Goal: Find contact information: Find contact information

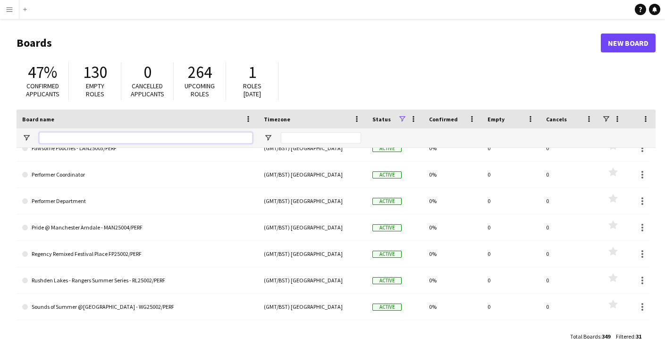
click at [169, 140] on input "Board name Filter Input" at bounding box center [145, 137] width 213 height 11
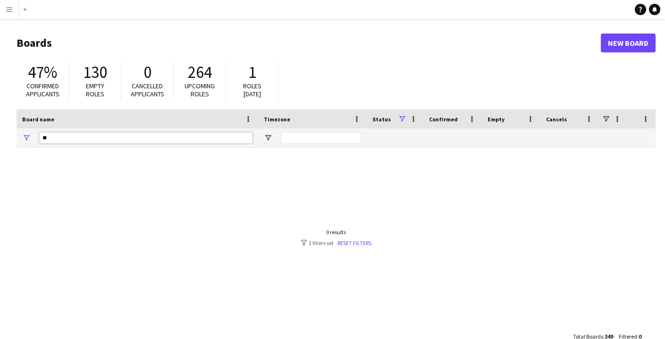
type input "*"
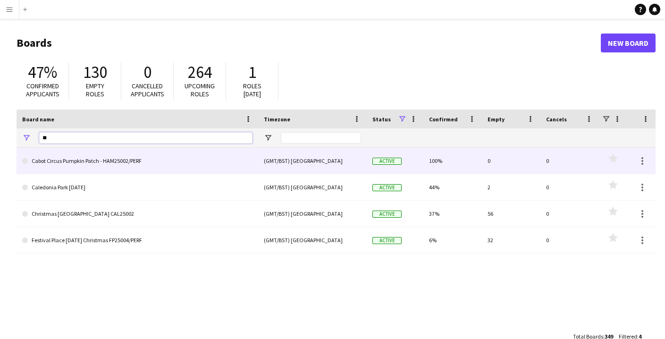
type input "**"
click at [82, 160] on link "Cabot Circus Pumpkin Patch - HAM25002/PERF" at bounding box center [137, 161] width 230 height 26
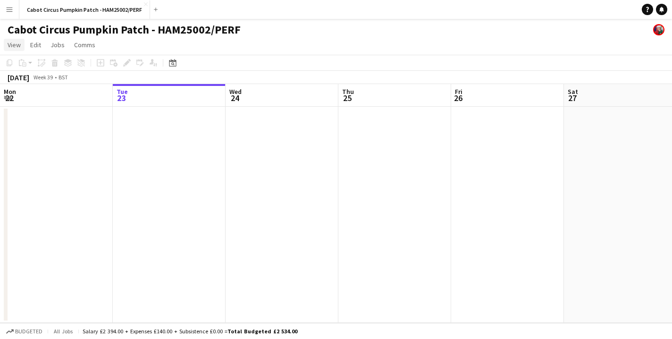
click at [9, 42] on span "View" at bounding box center [14, 45] width 13 height 8
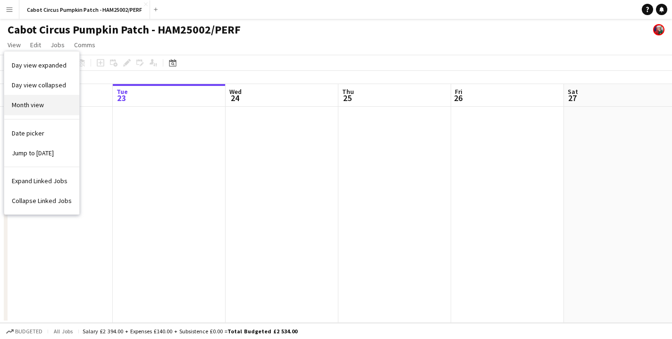
click at [41, 105] on span "Month view" at bounding box center [28, 105] width 32 height 8
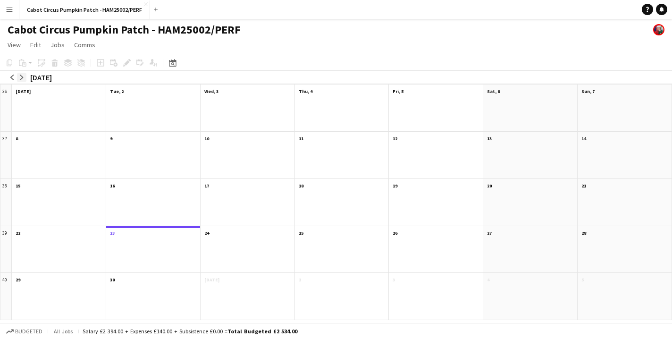
click at [23, 75] on app-icon "arrow-right" at bounding box center [22, 78] width 6 height 6
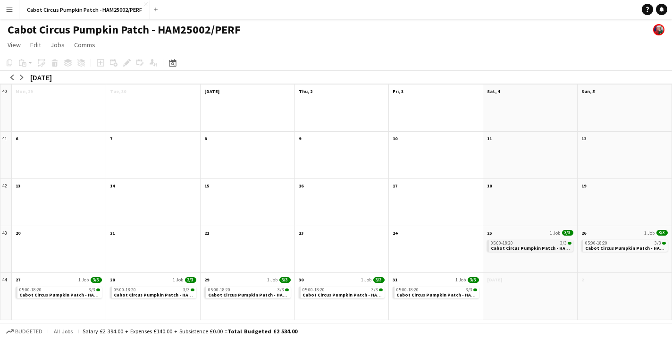
click at [521, 246] on span "Cabot Circus Pumpkin Patch - HAM25002/PERF" at bounding box center [543, 248] width 104 height 6
click at [522, 245] on div "05:00-18:20 3/3" at bounding box center [531, 244] width 80 height 5
click at [522, 245] on span "Cabot Circus Pumpkin Patch - HAM25002/PERF" at bounding box center [543, 248] width 104 height 6
click at [522, 245] on div "05:00-18:20 3/3" at bounding box center [531, 244] width 80 height 5
click at [522, 246] on span "Cabot Circus Pumpkin Patch - HAM25002/PERF" at bounding box center [543, 249] width 104 height 6
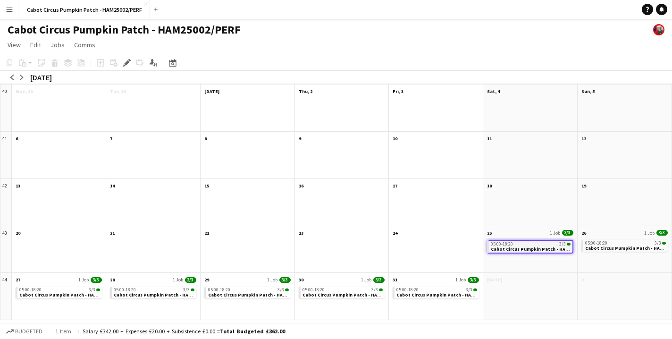
click at [570, 245] on div "05:00-18:20 3/3" at bounding box center [531, 244] width 80 height 5
click at [570, 244] on span at bounding box center [570, 243] width 4 height 3
click at [568, 230] on span "3/3" at bounding box center [567, 233] width 11 height 6
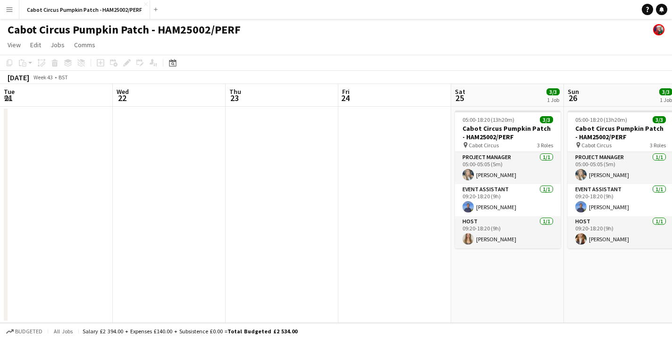
scroll to position [0, 324]
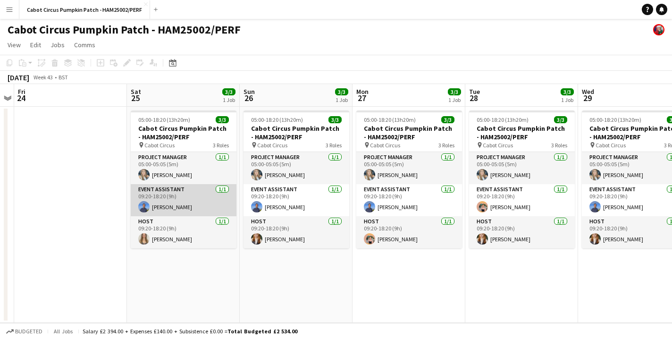
click at [185, 200] on app-card-role "Event Assistant [DATE] 09:20-18:20 (9h) [PERSON_NAME]" at bounding box center [184, 200] width 106 height 32
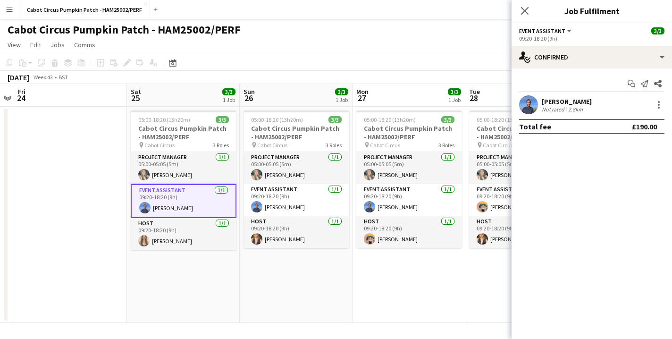
click at [568, 102] on div "[PERSON_NAME]" at bounding box center [567, 101] width 50 height 8
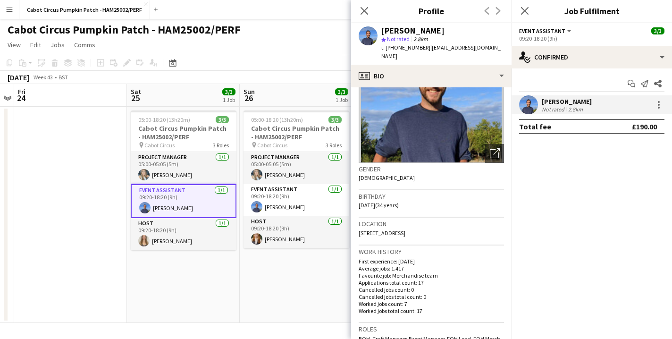
scroll to position [0, 0]
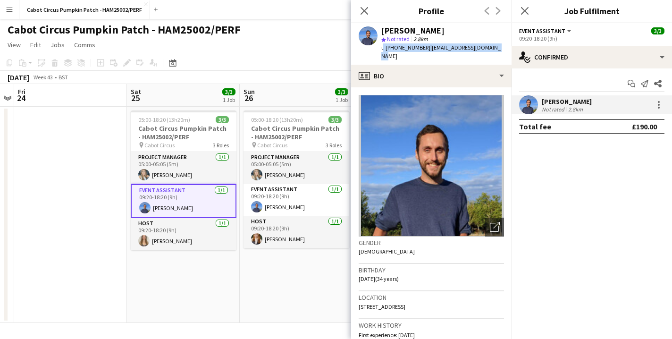
drag, startPoint x: 381, startPoint y: 47, endPoint x: 497, endPoint y: 49, distance: 115.2
click at [497, 49] on div "[PERSON_NAME] star Not rated 2.8km t. [PHONE_NUMBER] | [EMAIL_ADDRESS][DOMAIN_N…" at bounding box center [431, 44] width 160 height 42
copy div "t. [PHONE_NUMBER] | [EMAIL_ADDRESS][DOMAIN_NAME]"
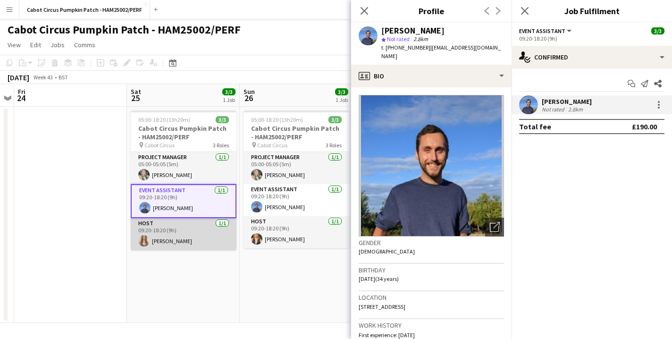
scroll to position [0, 324]
click at [188, 234] on app-card-role "Host [DATE] 09:20-18:20 (9h) [PERSON_NAME]" at bounding box center [184, 234] width 106 height 32
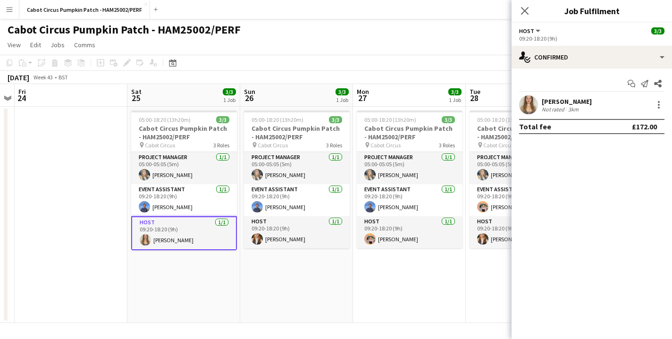
click at [579, 106] on div "3km" at bounding box center [573, 109] width 14 height 7
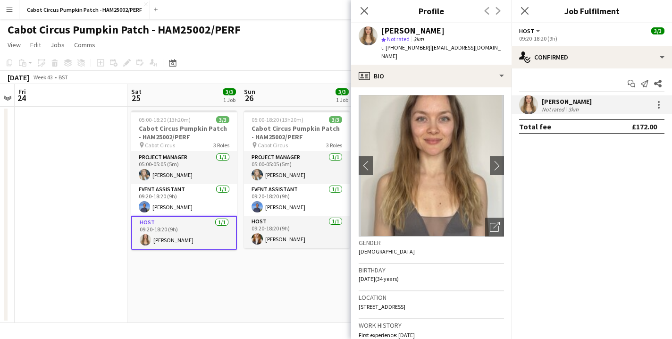
drag, startPoint x: 437, startPoint y: 30, endPoint x: 383, endPoint y: 32, distance: 53.8
click at [383, 32] on div "[PERSON_NAME]" at bounding box center [442, 30] width 123 height 8
copy div "[PERSON_NAME]"
drag, startPoint x: 489, startPoint y: 47, endPoint x: 381, endPoint y: 47, distance: 108.1
click at [381, 47] on div "[PERSON_NAME] star Not rated 3km t. [PHONE_NUMBER] | [EMAIL_ADDRESS][DOMAIN_NAM…" at bounding box center [431, 44] width 160 height 42
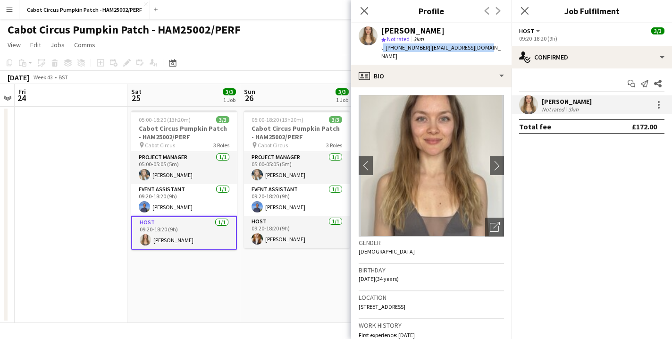
copy div "t. [PHONE_NUMBER] | [EMAIL_ADDRESS][DOMAIN_NAME]"
click at [279, 285] on app-date-cell "05:00-18:20 (13h20m) 3/3 Cabot Circus Pumpkin Patch - HAM25002/PERF pin Cabot C…" at bounding box center [296, 215] width 113 height 216
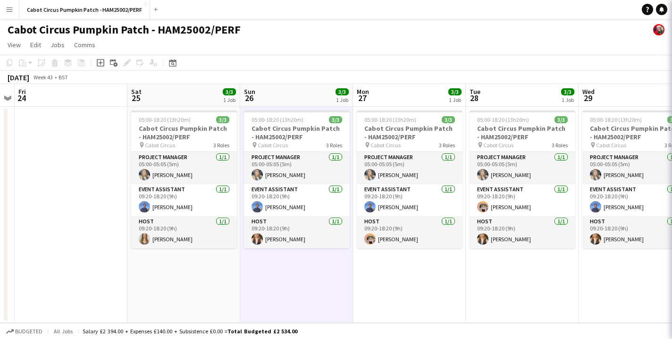
scroll to position [0, 323]
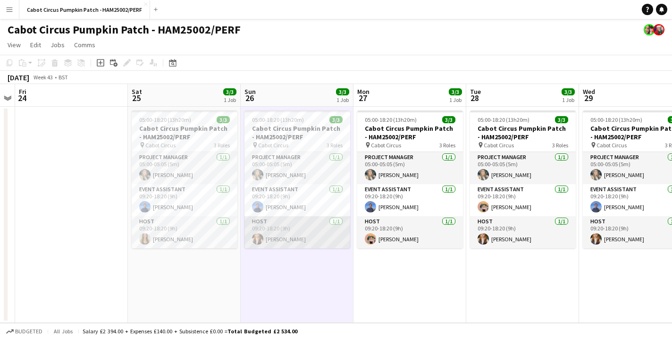
click at [300, 230] on app-card-role "Host [DATE] 09:20-18:20 (9h) [PERSON_NAME]" at bounding box center [297, 232] width 106 height 32
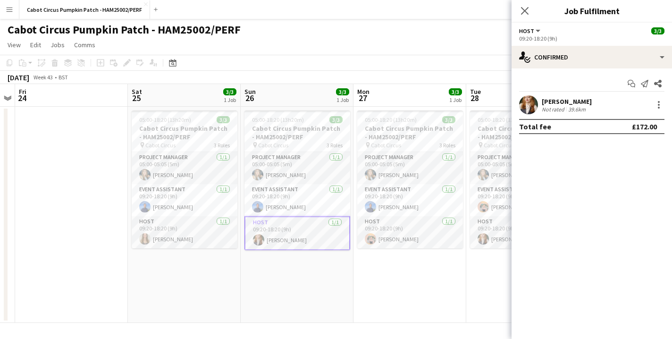
click at [572, 101] on div "[PERSON_NAME]" at bounding box center [567, 101] width 50 height 8
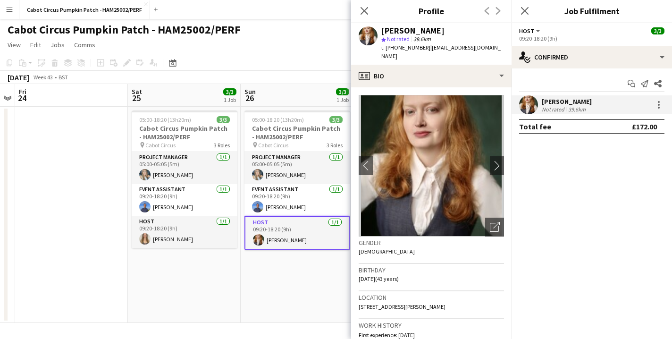
drag, startPoint x: 442, startPoint y: 30, endPoint x: 382, endPoint y: 31, distance: 60.0
click at [382, 31] on div "[PERSON_NAME]" at bounding box center [442, 30] width 123 height 8
copy div "[PERSON_NAME]"
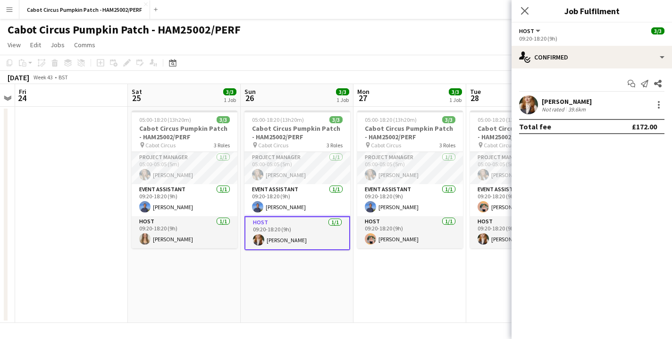
click at [580, 102] on div "[PERSON_NAME]" at bounding box center [567, 101] width 50 height 8
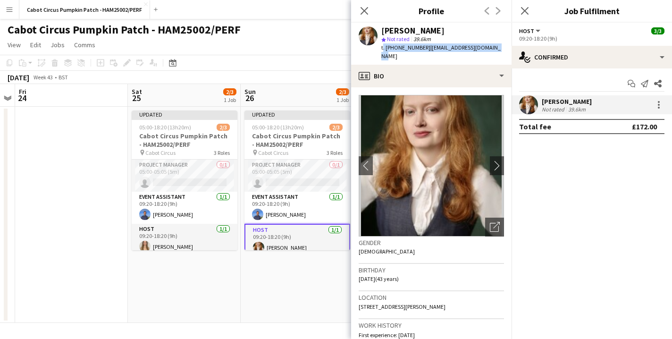
drag, startPoint x: 500, startPoint y: 46, endPoint x: 380, endPoint y: 46, distance: 119.9
click at [380, 46] on div "[PERSON_NAME] star Not rated 39.6km t. [PHONE_NUMBER] | [EMAIL_ADDRESS][DOMAIN_…" at bounding box center [431, 44] width 160 height 42
copy div "t. [PHONE_NUMBER] | [EMAIL_ADDRESS][DOMAIN_NAME]"
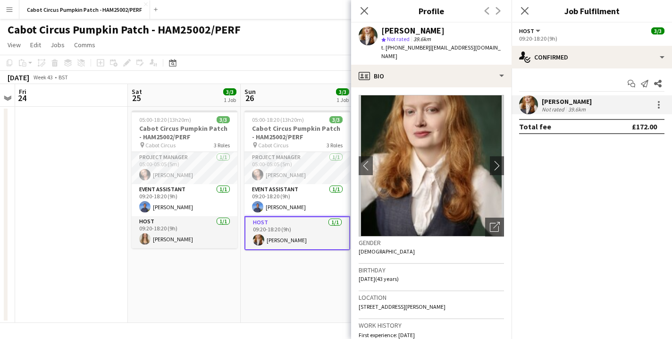
click at [293, 315] on app-date-cell "05:00-18:20 (13h20m) 3/3 Cabot Circus Pumpkin Patch - HAM25002/PERF pin Cabot C…" at bounding box center [297, 215] width 113 height 216
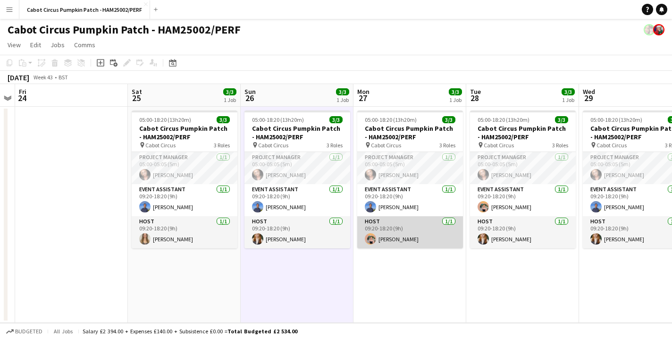
click at [396, 237] on app-card-role "Host [DATE] 09:20-18:20 (9h) [PERSON_NAME]" at bounding box center [410, 232] width 106 height 32
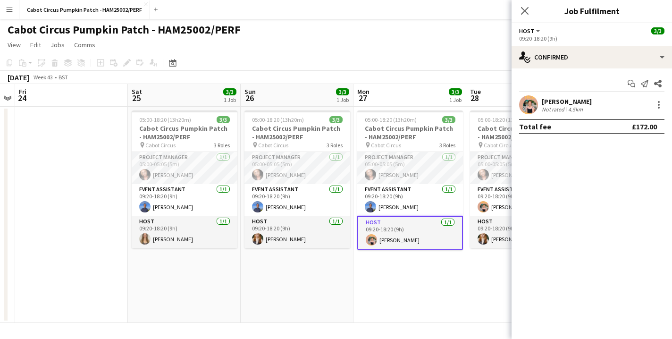
click at [587, 104] on div "[PERSON_NAME] Not rated 4.5km" at bounding box center [592, 104] width 160 height 19
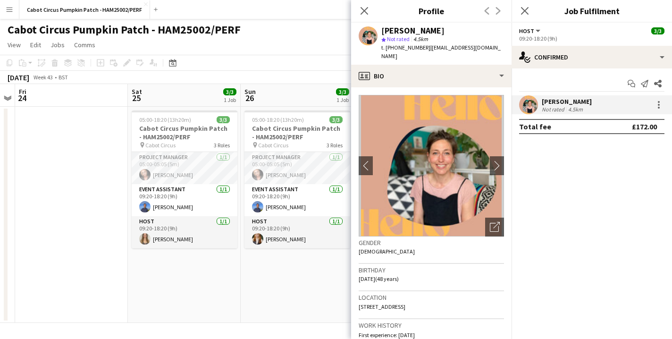
drag, startPoint x: 448, startPoint y: 27, endPoint x: 382, endPoint y: 29, distance: 65.6
click at [382, 29] on div "[PERSON_NAME]" at bounding box center [442, 30] width 123 height 8
copy div "[PERSON_NAME]"
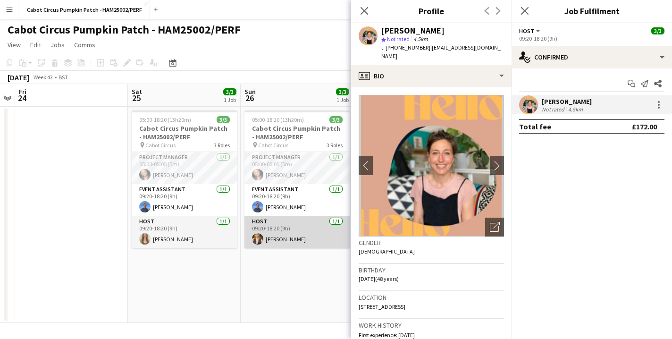
click at [274, 239] on app-card-role "Host [DATE] 09:20-18:20 (9h) [PERSON_NAME]" at bounding box center [297, 232] width 106 height 32
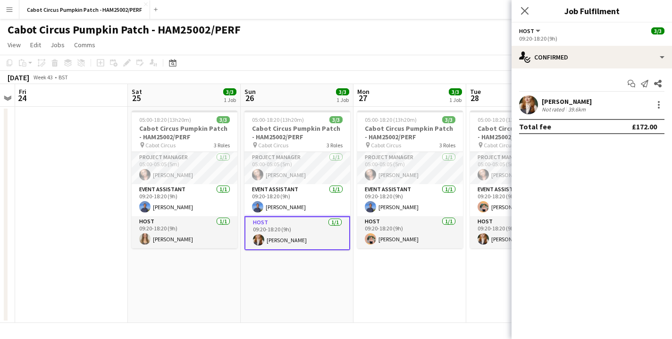
click at [295, 237] on app-card-role "Host [DATE] 09:20-18:20 (9h) [PERSON_NAME]" at bounding box center [297, 233] width 106 height 34
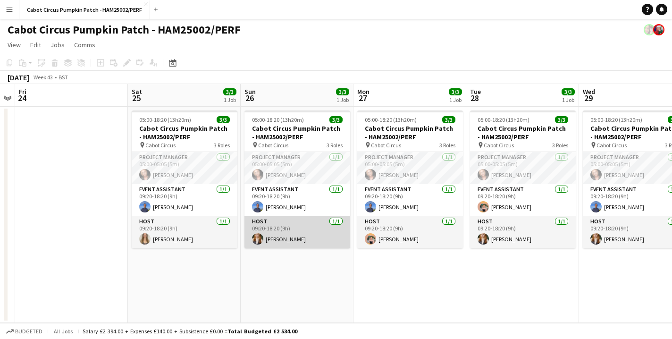
click at [304, 236] on app-card-role "Host [DATE] 09:20-18:20 (9h) [PERSON_NAME]" at bounding box center [297, 232] width 106 height 32
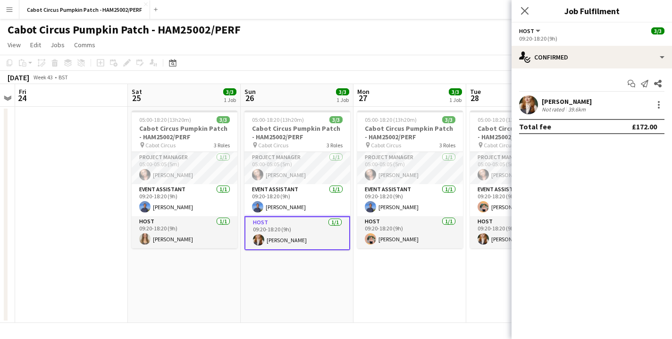
click at [583, 104] on div "[PERSON_NAME]" at bounding box center [567, 101] width 50 height 8
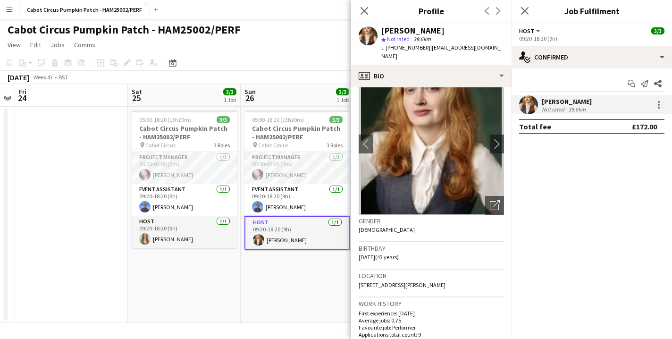
scroll to position [51, 0]
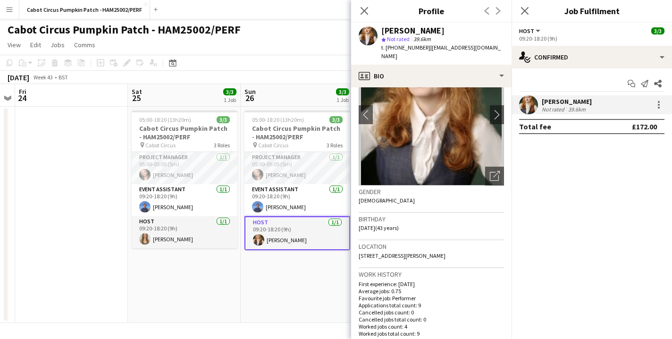
click at [327, 286] on app-date-cell "05:00-18:20 (13h20m) 3/3 Cabot Circus Pumpkin Patch - HAM25002/PERF pin Cabot C…" at bounding box center [297, 215] width 113 height 216
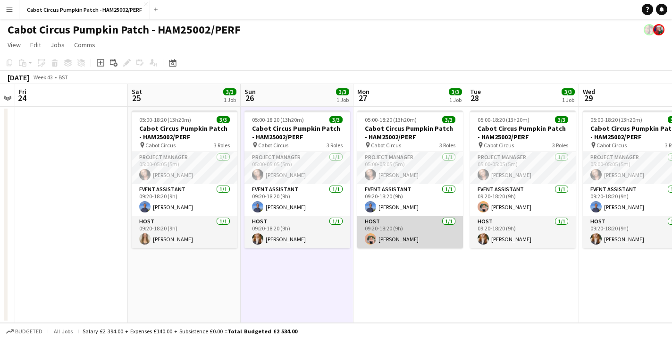
click at [424, 238] on app-card-role "Host [DATE] 09:20-18:20 (9h) [PERSON_NAME]" at bounding box center [410, 232] width 106 height 32
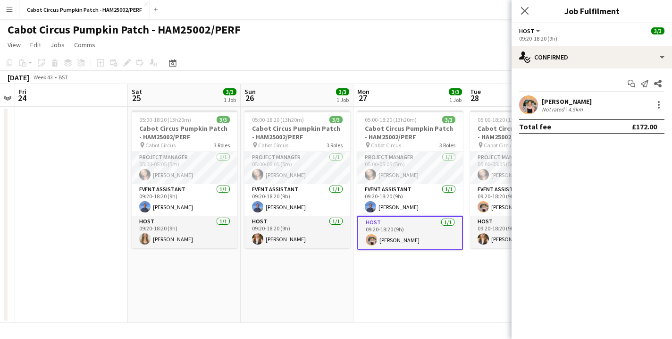
click at [570, 102] on div "[PERSON_NAME]" at bounding box center [567, 101] width 50 height 8
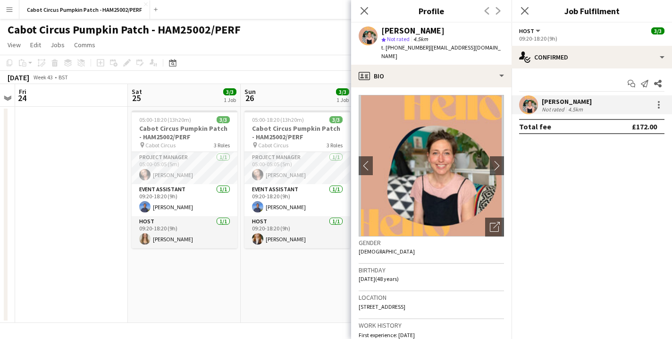
drag, startPoint x: 506, startPoint y: 47, endPoint x: 376, endPoint y: 51, distance: 129.8
click at [376, 51] on div "[PERSON_NAME] star Not rated 4.5km t. [PHONE_NUMBER] | [EMAIL_ADDRESS][DOMAIN_N…" at bounding box center [431, 44] width 160 height 42
drag, startPoint x: 504, startPoint y: 47, endPoint x: 381, endPoint y: 51, distance: 122.8
click at [381, 51] on div "[PERSON_NAME] star Not rated 4.5km t. [PHONE_NUMBER] | [EMAIL_ADDRESS][DOMAIN_N…" at bounding box center [431, 44] width 160 height 42
copy div "t. [PHONE_NUMBER] | [EMAIL_ADDRESS][DOMAIN_NAME]"
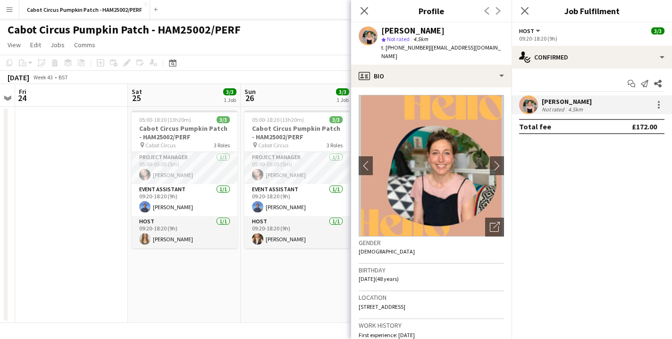
click at [234, 296] on app-date-cell "05:00-18:20 (13h20m) 3/3 Cabot Circus Pumpkin Patch - HAM25002/PERF pin Cabot C…" at bounding box center [184, 215] width 113 height 216
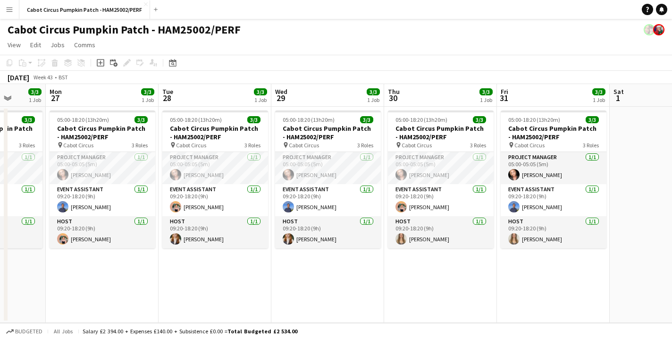
scroll to position [0, 292]
drag, startPoint x: 465, startPoint y: 293, endPoint x: 158, endPoint y: 273, distance: 307.9
click at [158, 273] on app-calendar-viewport "Fri 24 Sat 25 3/3 1 Job Sun 26 3/3 1 Job Mon 27 3/3 1 Job Tue 28 3/3 1 Job Wed …" at bounding box center [336, 203] width 672 height 239
click at [208, 293] on app-date-cell "05:00-18:20 (13h20m) 3/3 Cabot Circus Pumpkin Patch - HAM25002/PERF pin Cabot C…" at bounding box center [215, 215] width 113 height 216
